Goal: Complete application form: Complete application form

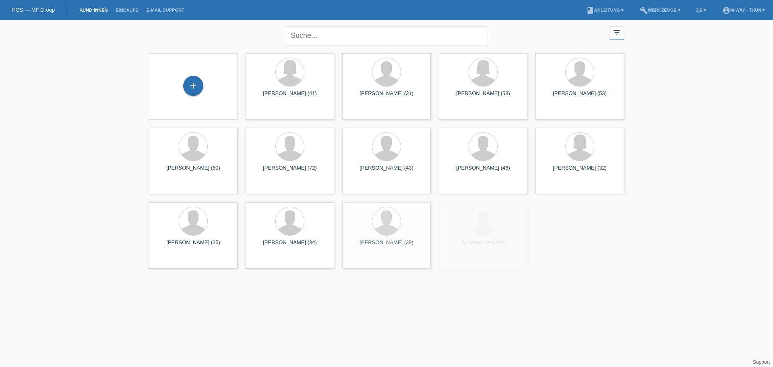
click at [260, 39] on div "close filter_list view_module Alle Kund*innen anzeigen star Markierte Kund*inne…" at bounding box center [386, 34] width 483 height 29
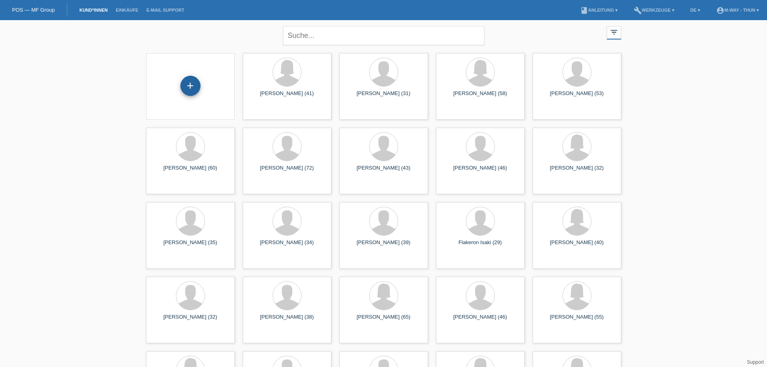
click at [197, 86] on div "+" at bounding box center [190, 86] width 20 height 20
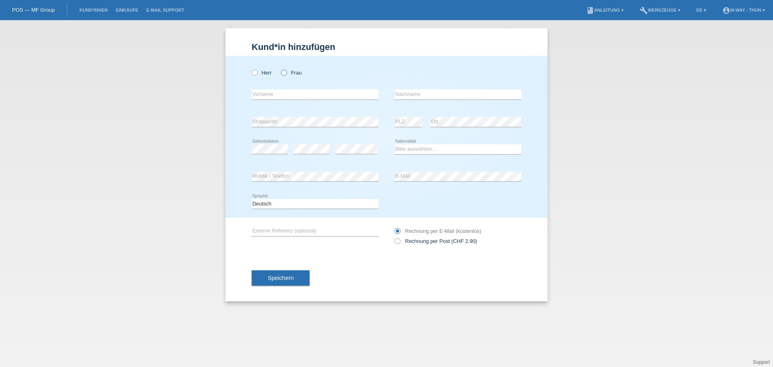
click at [280, 68] on icon at bounding box center [280, 68] width 0 height 0
click at [285, 73] on input "Frau" at bounding box center [283, 72] width 5 height 5
radio input "true"
click at [285, 95] on input "text" at bounding box center [315, 94] width 127 height 10
type input "[PERSON_NAME]"
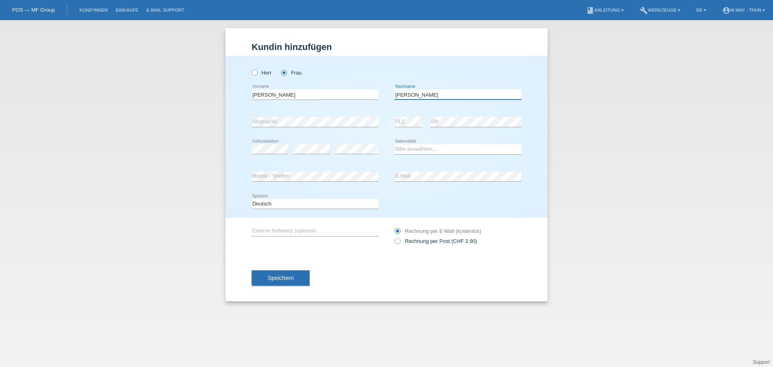
type input "[PERSON_NAME]"
click at [406, 146] on select "Bitte auswählen... Schweiz Deutschland Liechtenstein Österreich ------------ Af…" at bounding box center [458, 149] width 127 height 10
select select "DE"
click at [395, 144] on select "Bitte auswählen... Schweiz Deutschland Liechtenstein Österreich ------------ Af…" at bounding box center [458, 149] width 127 height 10
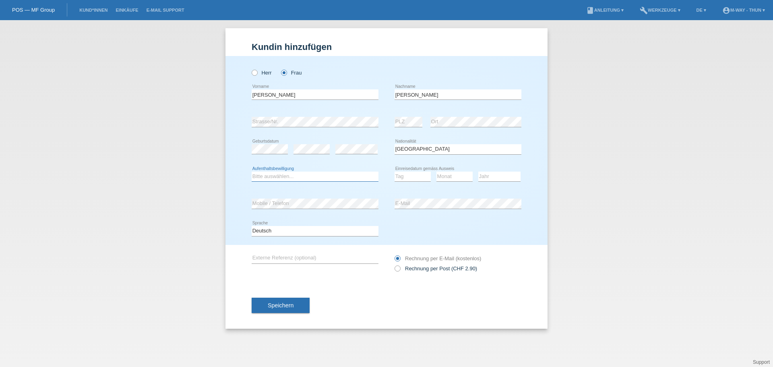
click at [280, 177] on select "Bitte auswählen... C B B - Flüchtlingsstatus Andere" at bounding box center [315, 177] width 127 height 10
select select "C"
click at [252, 172] on select "Bitte auswählen... C B B - Flüchtlingsstatus Andere" at bounding box center [315, 177] width 127 height 10
click at [415, 175] on select "Tag 01 02 03 04 05 06 07 08 09 10 11" at bounding box center [413, 177] width 36 height 10
select select "01"
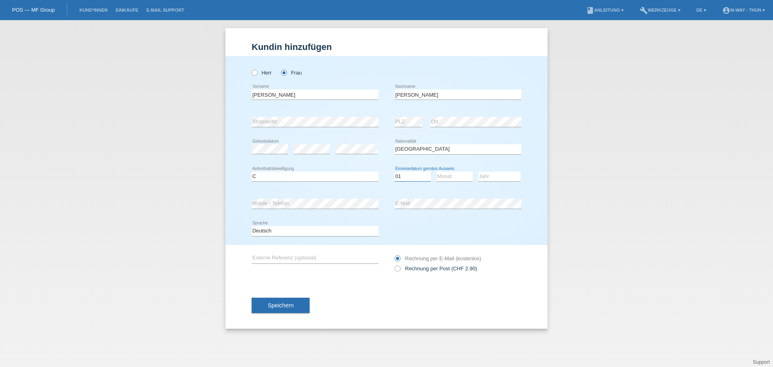
click at [395, 172] on select "Tag 01 02 03 04 05 06 07 08 09 10 11" at bounding box center [413, 177] width 36 height 10
click at [454, 179] on select "Monat 01 02 03 04 05 06 07 08 09 10 11" at bounding box center [455, 177] width 36 height 10
select select "06"
click at [437, 172] on select "Monat 01 02 03 04 05 06 07 08 09 10 11" at bounding box center [455, 177] width 36 height 10
click at [488, 174] on select "Jahr 2025 2024 2023 2022 2021 2020 2019 2018 2017 2016 2015 2014 2013 2012 2011…" at bounding box center [500, 177] width 42 height 10
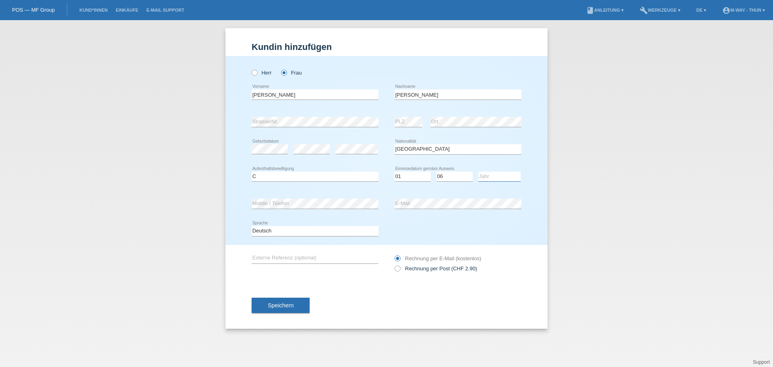
select select "2006"
click at [479, 172] on select "Jahr 2025 2024 2023 2022 2021 2020 2019 2018 2017 2016 2015 2014 2013 2012 2011…" at bounding box center [500, 177] width 42 height 10
click at [415, 267] on label "Rechnung per Post (CHF 2.90)" at bounding box center [436, 268] width 83 height 6
click at [400, 267] on input "Rechnung per Post (CHF 2.90)" at bounding box center [397, 270] width 5 height 10
radio input "true"
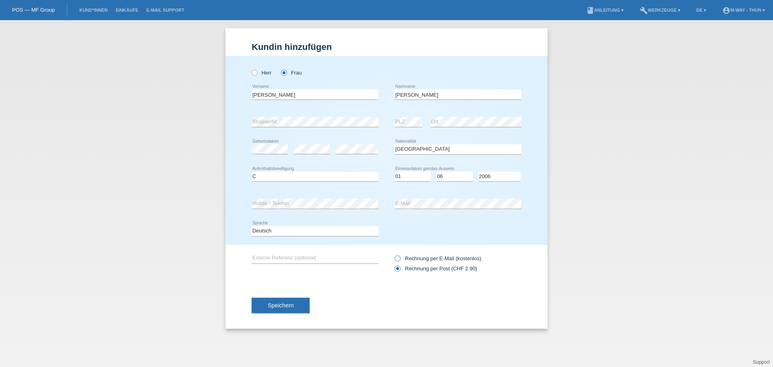
click at [416, 255] on label "Rechnung per E-Mail (kostenlos)" at bounding box center [438, 258] width 87 height 6
click at [400, 255] on input "Rechnung per E-Mail (kostenlos)" at bounding box center [397, 260] width 5 height 10
radio input "true"
click at [301, 311] on button "Speichern" at bounding box center [281, 305] width 58 height 15
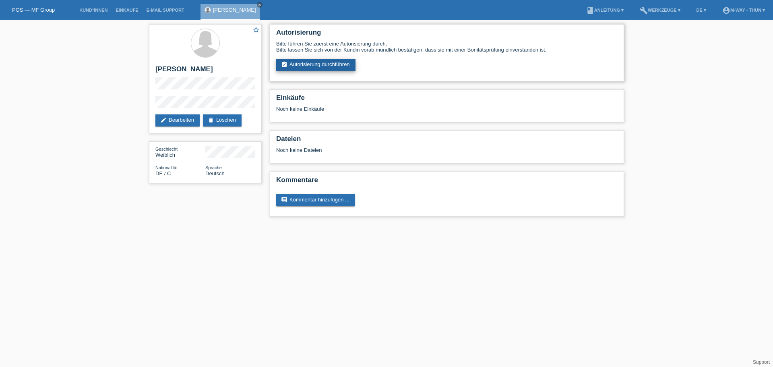
click at [313, 69] on link "assignment_turned_in Autorisierung durchführen" at bounding box center [315, 65] width 79 height 12
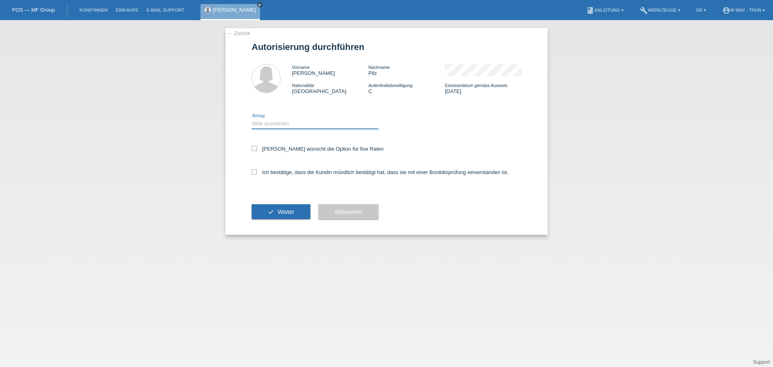
click at [299, 127] on select "Bitte auswählen CHF 1.00 - CHF 499.00 CHF 500.00 - CHF 1'999.00 CHF 2'000.00 - …" at bounding box center [315, 124] width 127 height 10
select select "3"
click at [252, 119] on select "Bitte auswählen CHF 1.00 - CHF 499.00 CHF 500.00 - CHF 1'999.00 CHF 2'000.00 - …" at bounding box center [315, 124] width 127 height 10
click at [301, 147] on label "Kundin wünscht die Option für fixe Raten" at bounding box center [318, 149] width 132 height 6
click at [257, 147] on input "Kundin wünscht die Option für fixe Raten" at bounding box center [254, 148] width 5 height 5
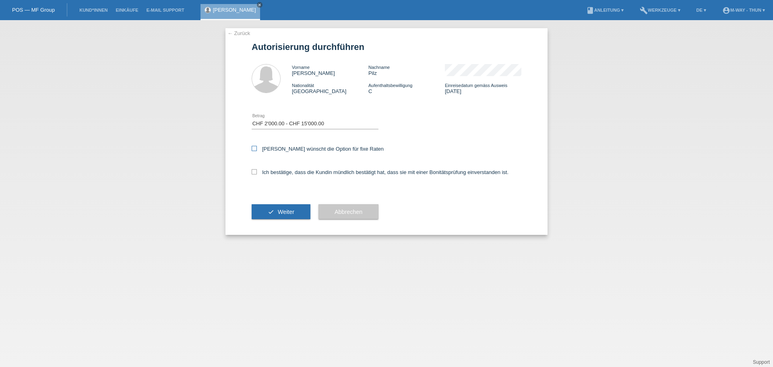
checkbox input "true"
click at [303, 172] on label "Ich bestätige, dass die Kundin mündlich bestätigt hat, dass sie mit einer Bonit…" at bounding box center [380, 172] width 257 height 6
click at [257, 172] on input "Ich bestätige, dass die Kundin mündlich bestätigt hat, dass sie mit einer Bonit…" at bounding box center [254, 171] width 5 height 5
checkbox input "true"
click at [286, 219] on button "check Weiter" at bounding box center [281, 211] width 59 height 15
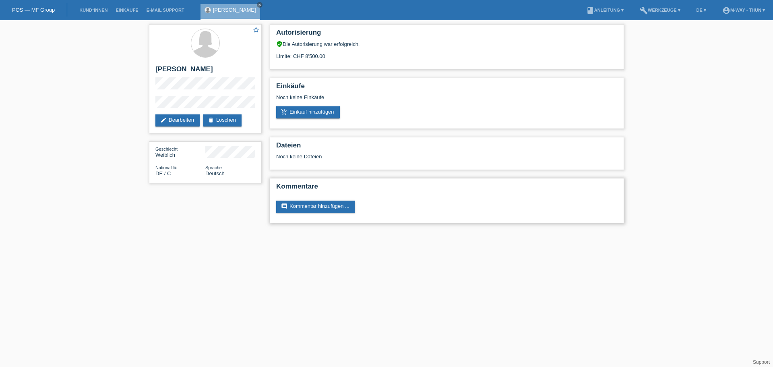
click at [556, 182] on h2 "Kommentare" at bounding box center [447, 188] width 342 height 12
